Goal: Information Seeking & Learning: Learn about a topic

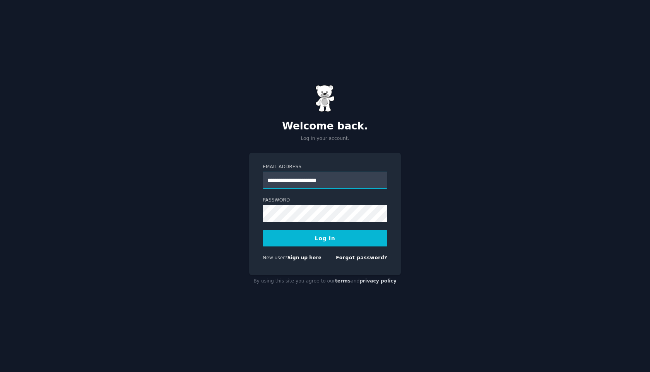
type input "**********"
click at [320, 235] on button "Log In" at bounding box center [325, 238] width 125 height 16
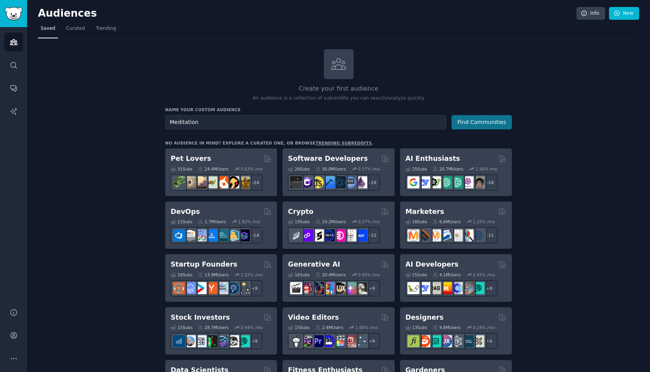
type input "Meditation"
click at [479, 125] on button "Find Communities" at bounding box center [482, 122] width 60 height 14
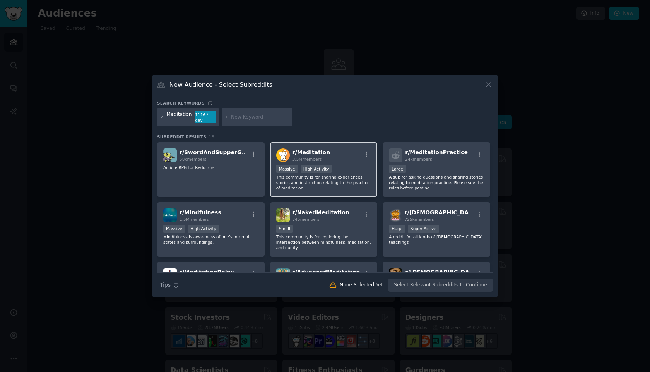
click at [343, 148] on div "r/ Meditation 3.5M members" at bounding box center [323, 155] width 95 height 14
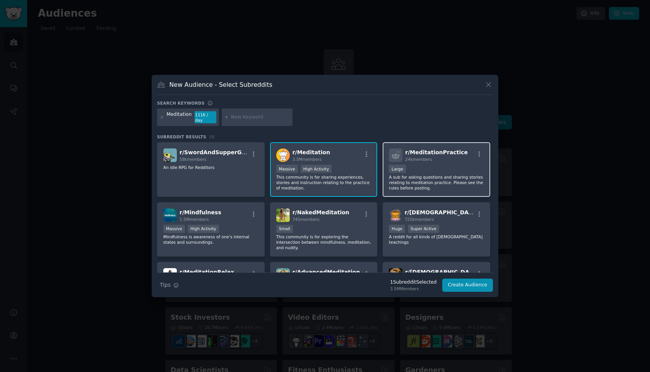
click at [415, 158] on span "24k members" at bounding box center [418, 159] width 27 height 5
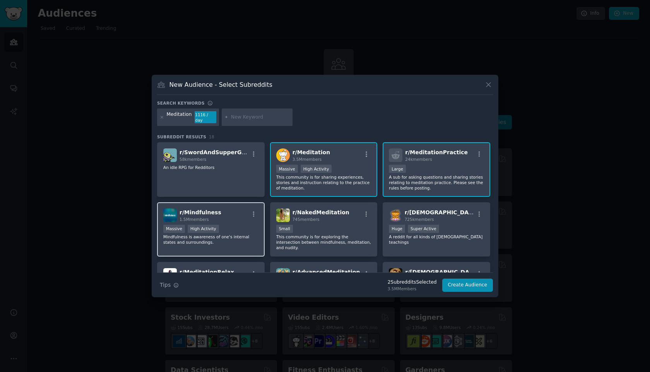
click at [216, 221] on div "r/ Mindfulness 1.5M members Massive High Activity Mindfulness is awareness of o…" at bounding box center [211, 229] width 108 height 55
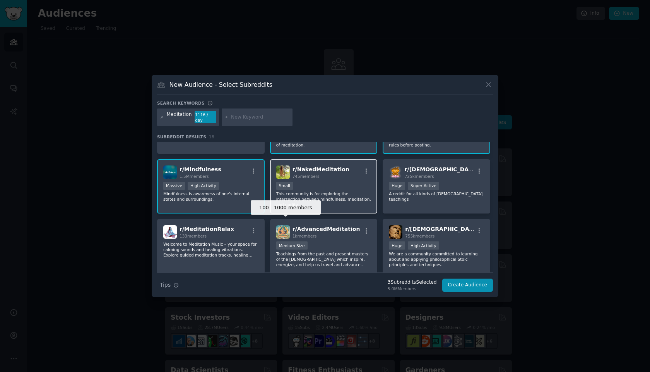
scroll to position [43, 0]
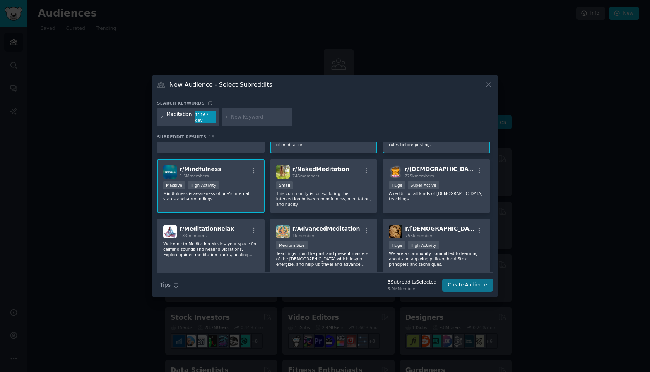
click at [467, 284] on button "Create Audience" at bounding box center [467, 284] width 51 height 13
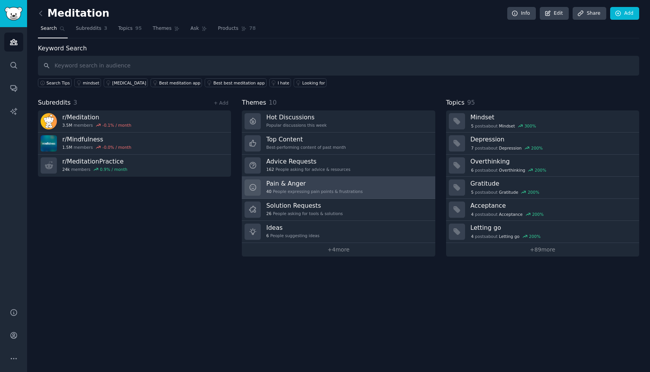
click at [380, 186] on link "Pain & Anger 40 People expressing pain points & frustrations" at bounding box center [338, 187] width 193 height 22
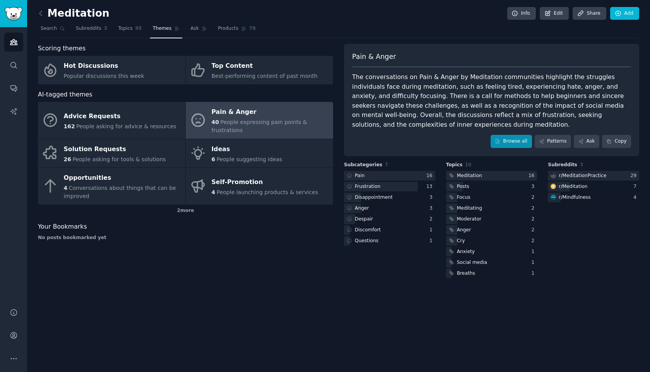
click at [512, 140] on link "Browse all" at bounding box center [511, 141] width 41 height 13
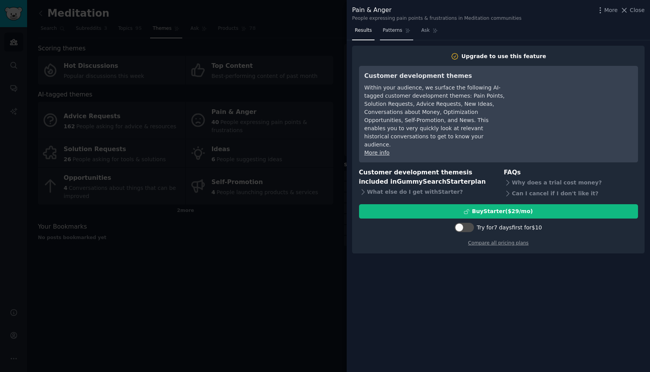
click at [390, 33] on span "Patterns" at bounding box center [392, 30] width 19 height 7
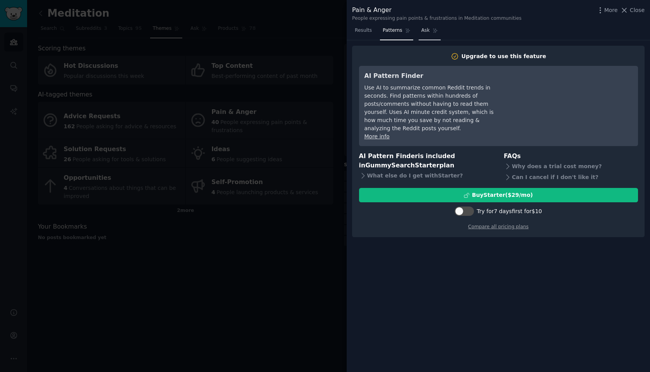
click at [430, 32] on link "Ask" at bounding box center [430, 32] width 22 height 16
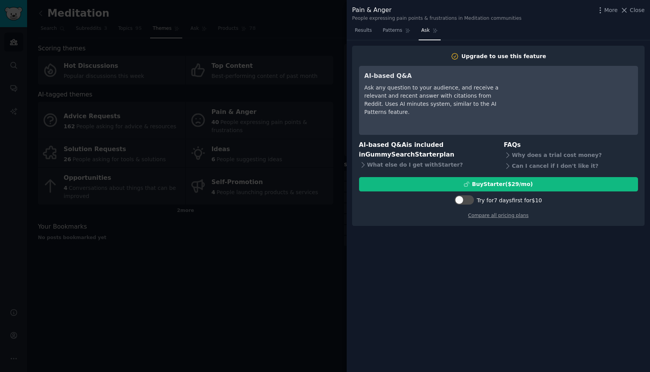
click at [378, 35] on nav "Results Patterns Ask" at bounding box center [396, 32] width 89 height 16
click at [364, 35] on link "Results" at bounding box center [363, 32] width 22 height 16
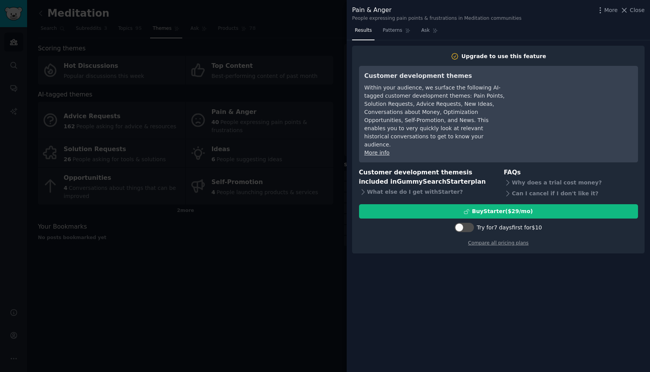
click at [269, 301] on div at bounding box center [325, 186] width 650 height 372
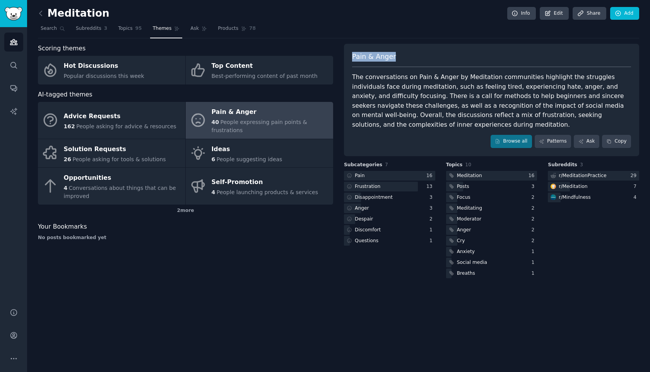
copy span "Pain & Anger"
drag, startPoint x: 404, startPoint y: 58, endPoint x: 352, endPoint y: 57, distance: 51.9
click at [351, 57] on div "Pain & Anger The conversations on Pain & Anger by Meditation communities highli…" at bounding box center [491, 100] width 295 height 112
